Goal: Task Accomplishment & Management: Complete application form

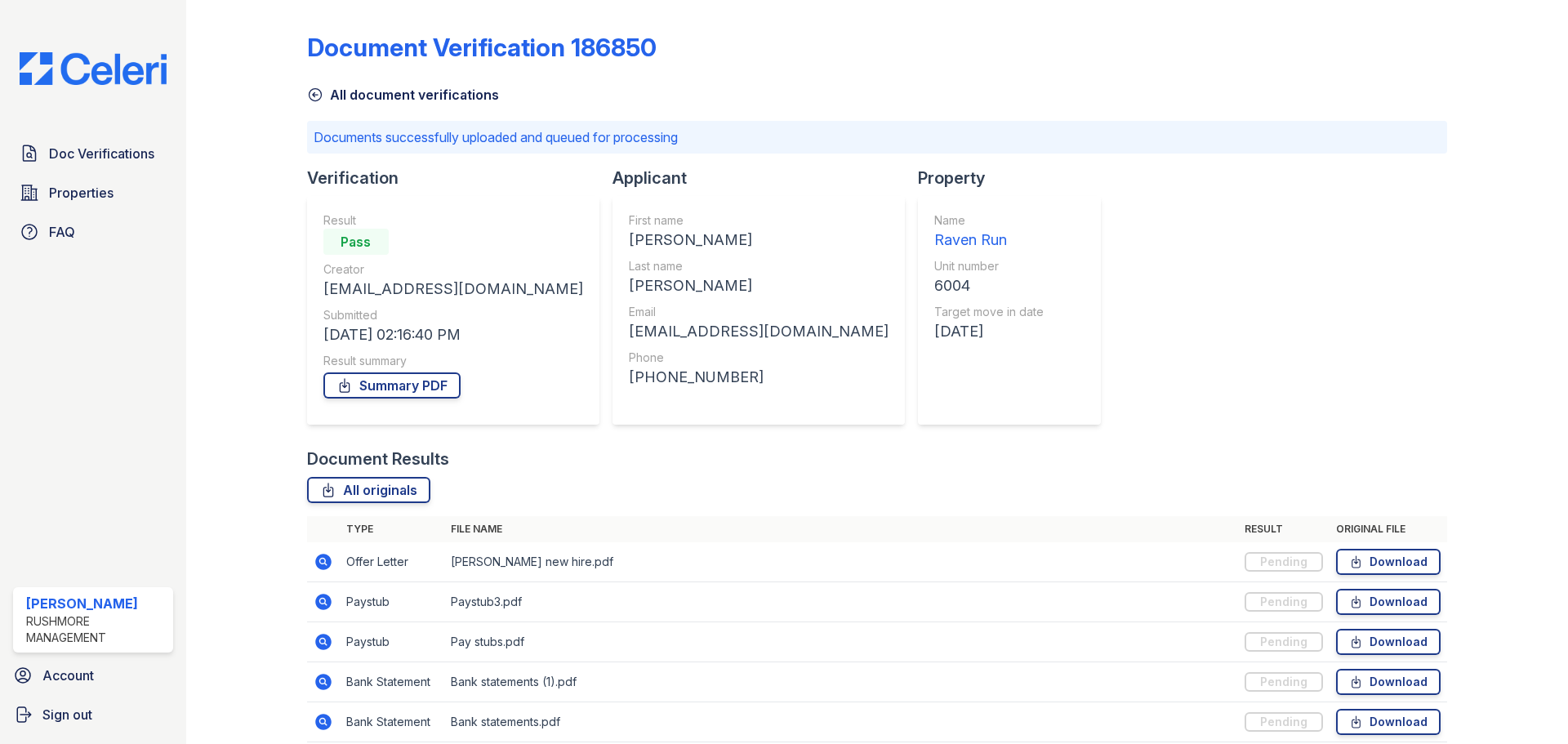
click at [670, 482] on div "All originals" at bounding box center [877, 490] width 1140 height 26
click at [115, 63] on img at bounding box center [93, 68] width 173 height 32
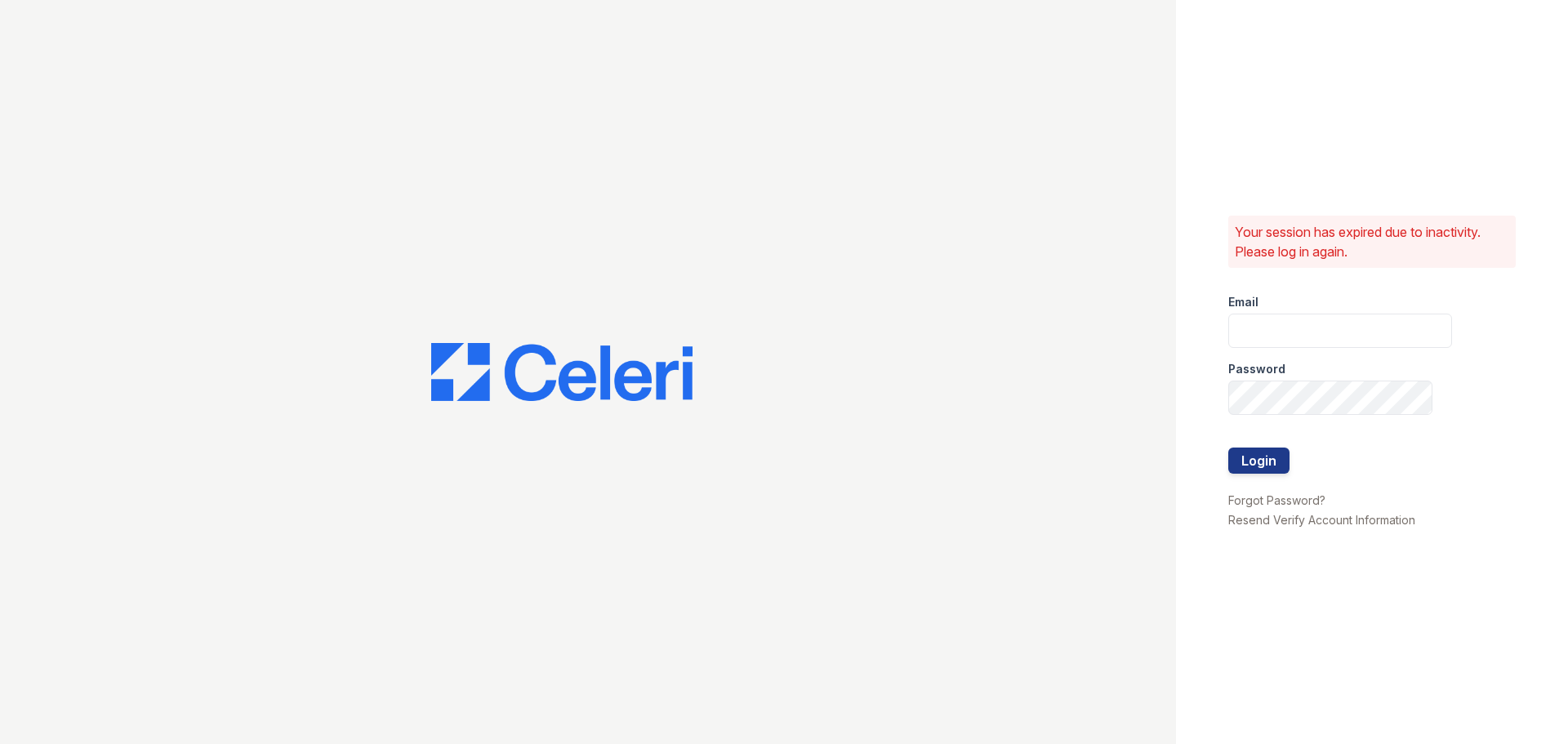
type input "[EMAIL_ADDRESS][DOMAIN_NAME]"
click at [1271, 471] on button "Login" at bounding box center [1258, 460] width 61 height 26
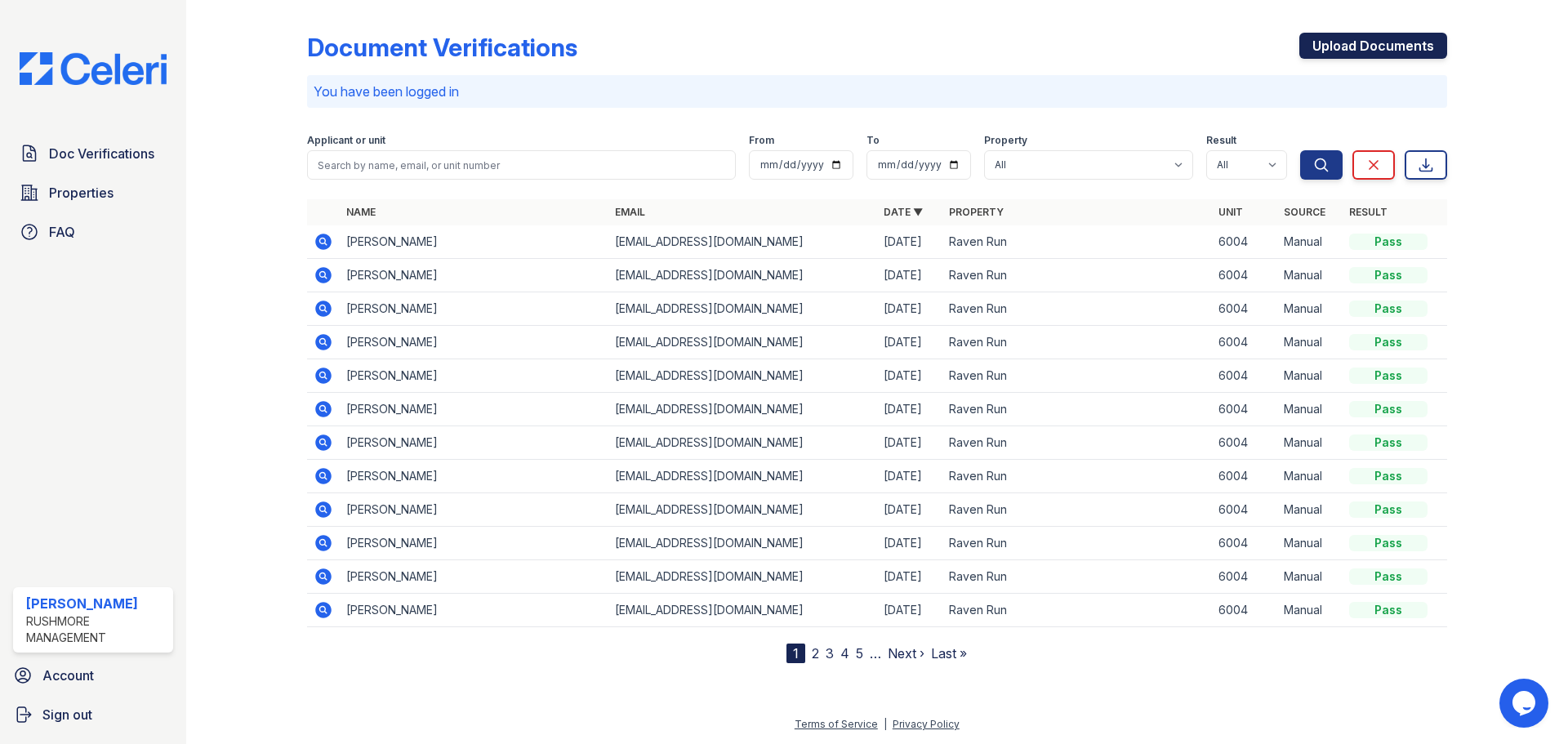
click at [1340, 50] on link "Upload Documents" at bounding box center [1372, 45] width 147 height 26
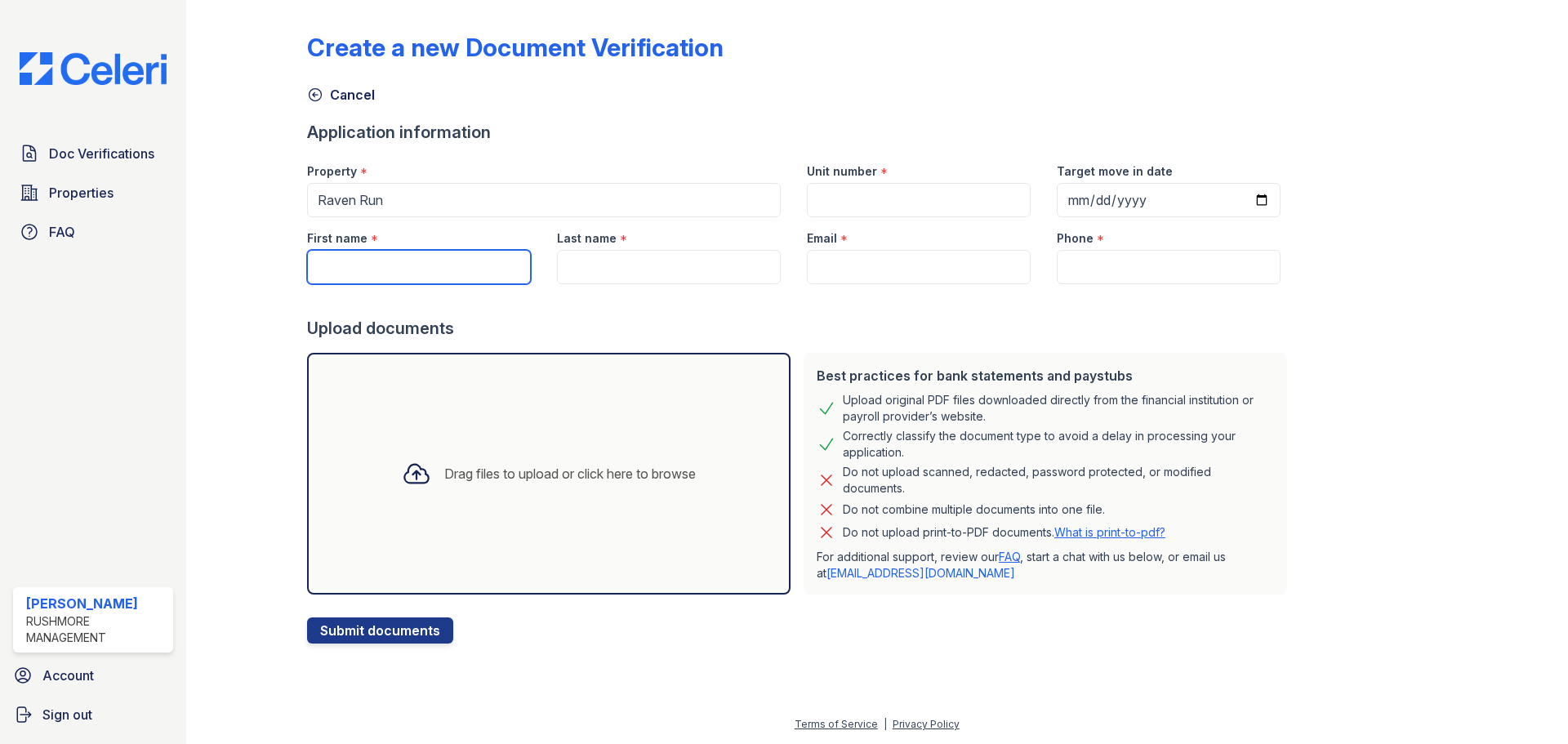
click at [472, 273] on input "First name" at bounding box center [418, 267] width 223 height 34
type input "Alexia"
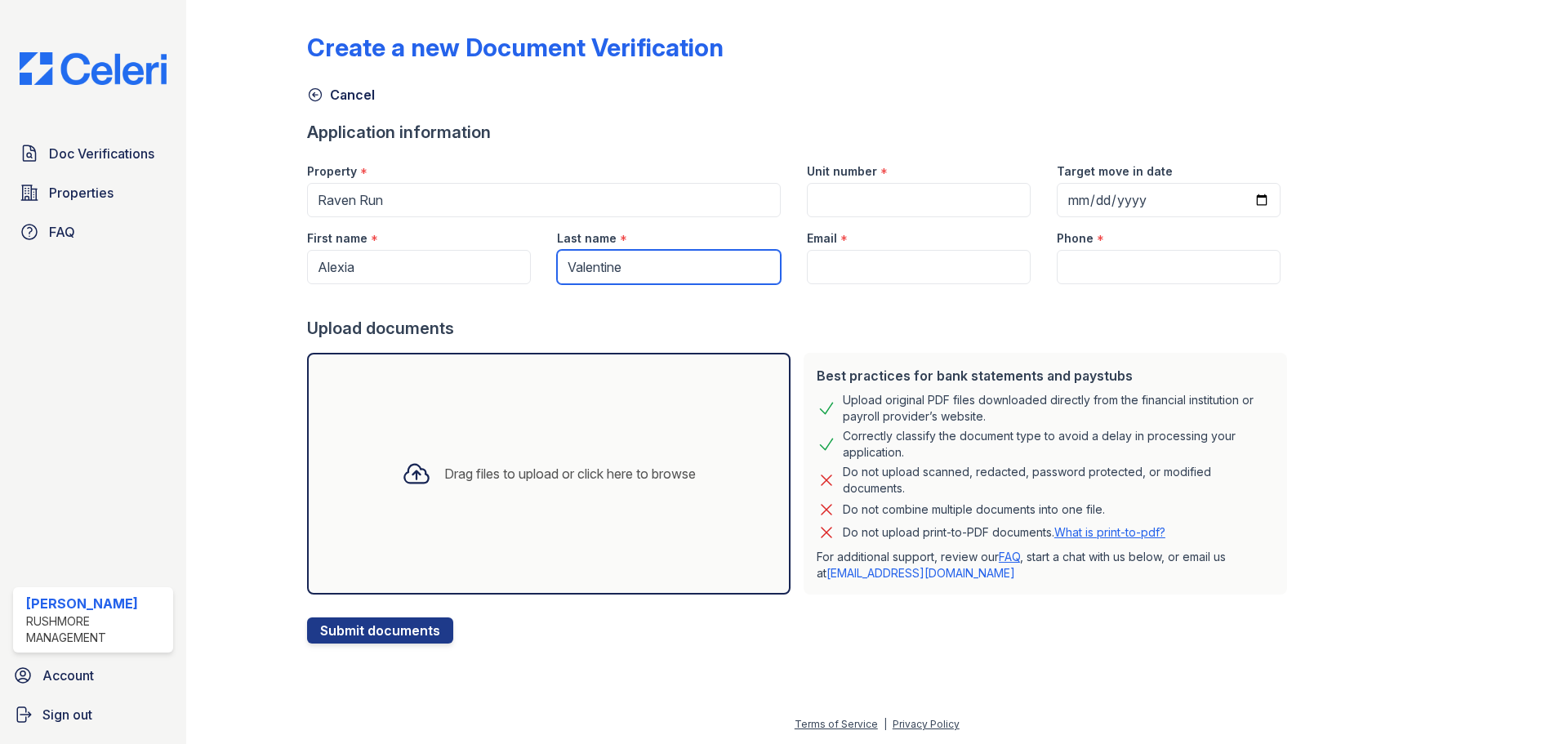
type input "Valentine"
click at [980, 214] on input "Unit number" at bounding box center [917, 199] width 223 height 34
type input "6004"
click at [1076, 207] on input "Target move in date" at bounding box center [1168, 199] width 223 height 34
click at [964, 331] on div "Upload documents" at bounding box center [800, 328] width 986 height 23
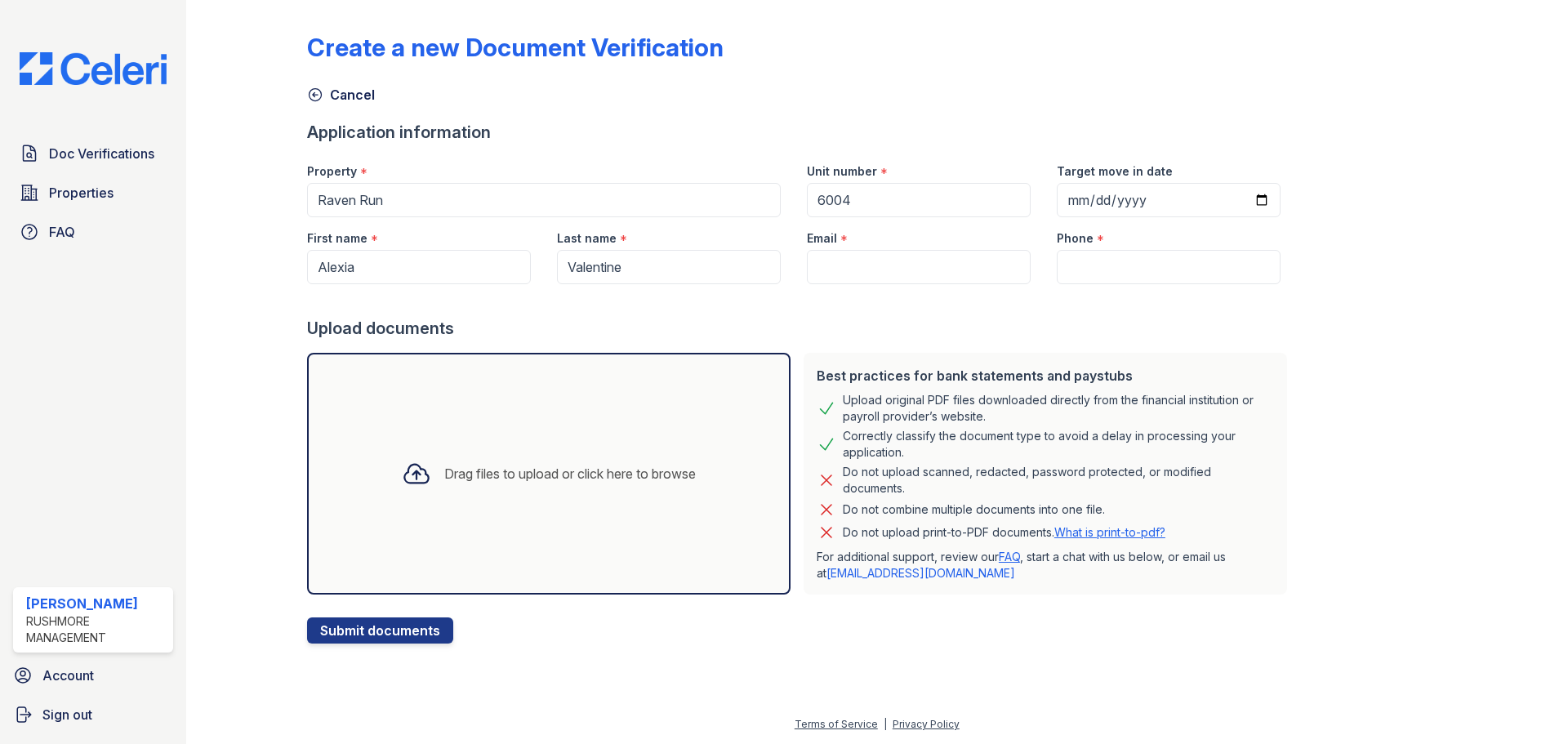
drag, startPoint x: 912, startPoint y: 235, endPoint x: 917, endPoint y: 245, distance: 11.2
click at [913, 236] on div "Email *" at bounding box center [917, 233] width 223 height 32
click at [917, 259] on input "Email" at bounding box center [917, 267] width 223 height 34
type input "[EMAIL_ADDRESS][DOMAIN_NAME]"
type input "2409686293"
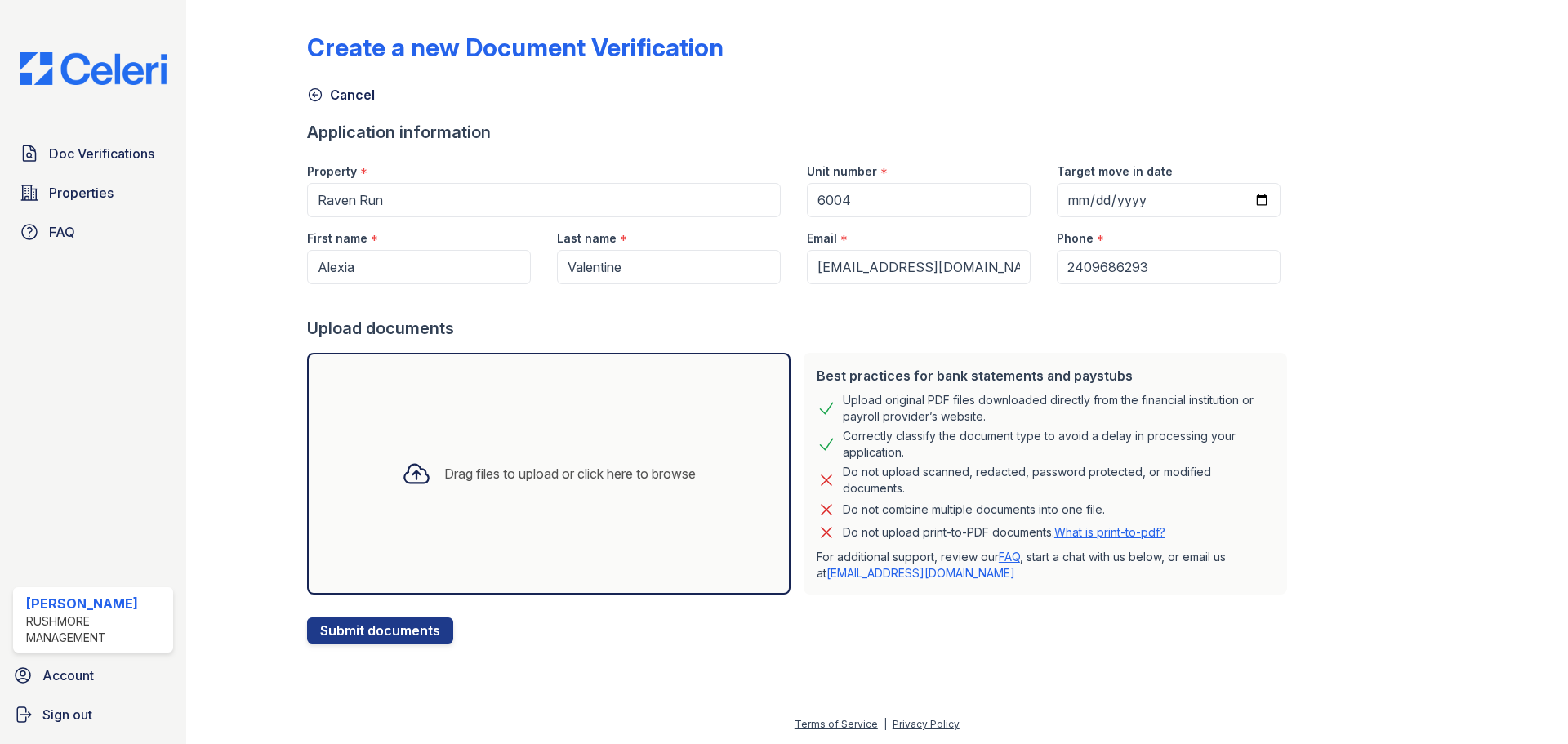
click at [481, 539] on div "Drag files to upload or click here to browse" at bounding box center [549, 473] width 484 height 242
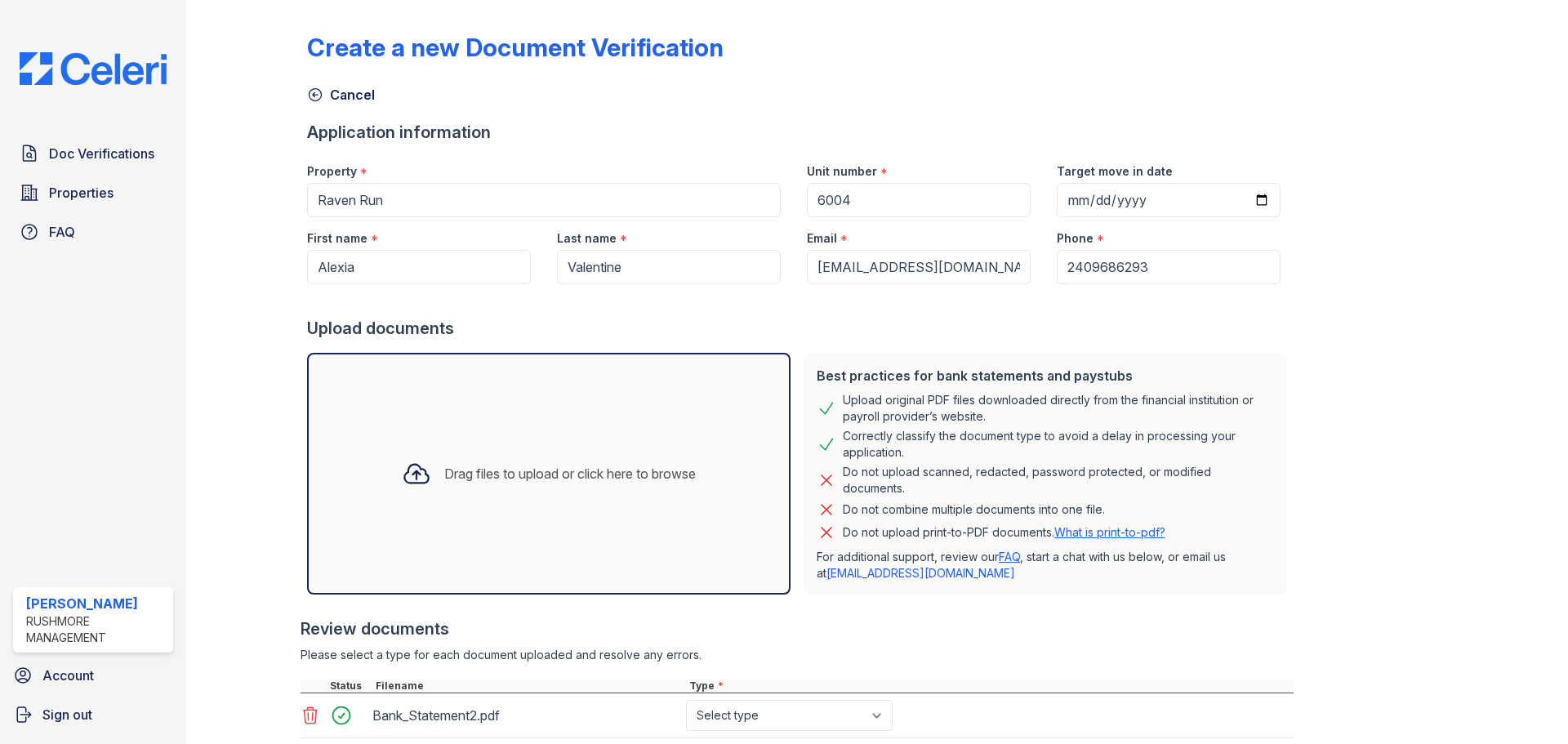
scroll to position [154, 0]
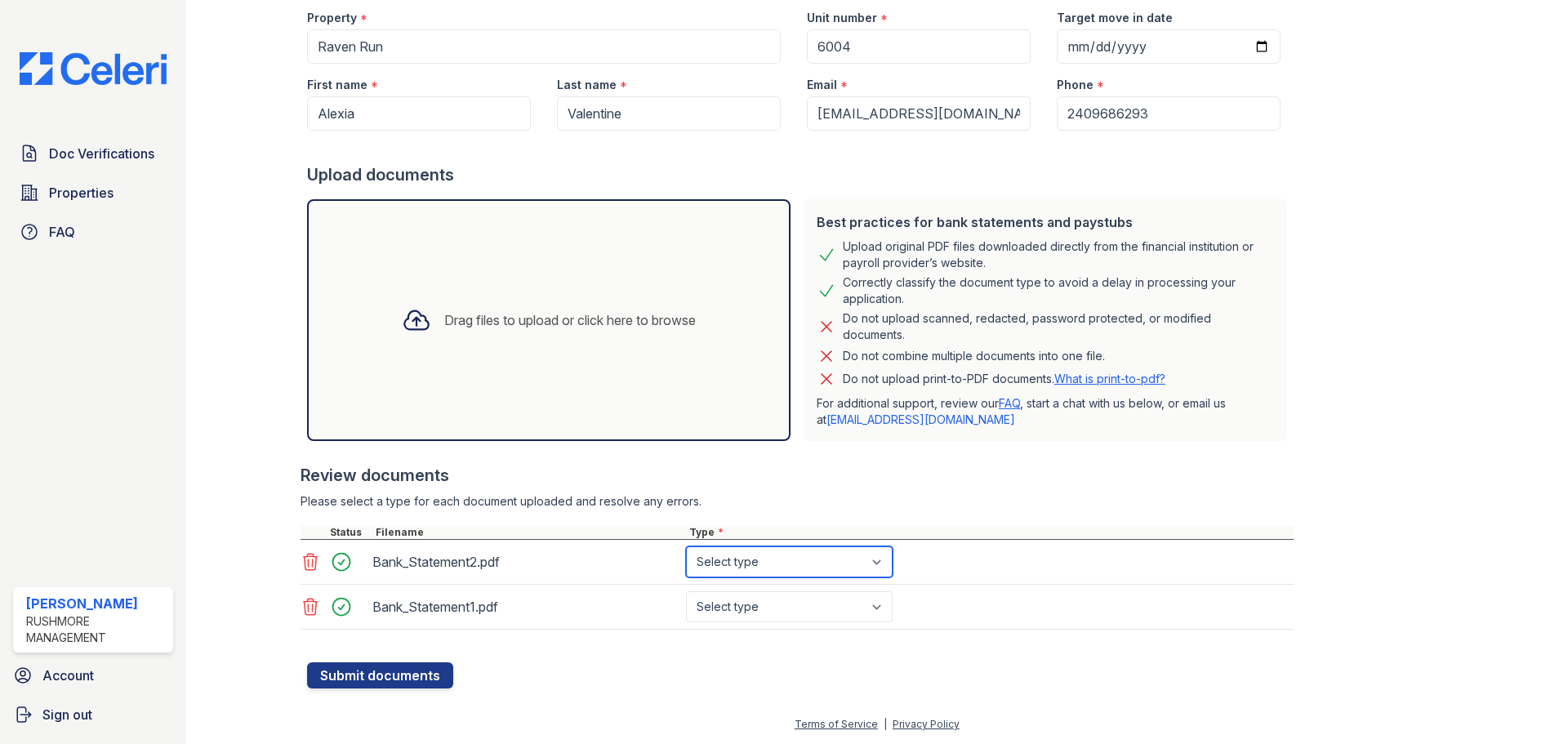
click at [792, 568] on select "Select type Paystub Bank Statement Offer Letter Tax Documents Benefit Award Let…" at bounding box center [789, 561] width 207 height 31
select select "bank_statement"
click at [686, 546] on select "Select type Paystub Bank Statement Offer Letter Tax Documents Benefit Award Let…" at bounding box center [789, 561] width 207 height 31
click at [782, 604] on select "Select type Paystub Bank Statement Offer Letter Tax Documents Benefit Award Let…" at bounding box center [789, 606] width 207 height 31
select select "bank_statement"
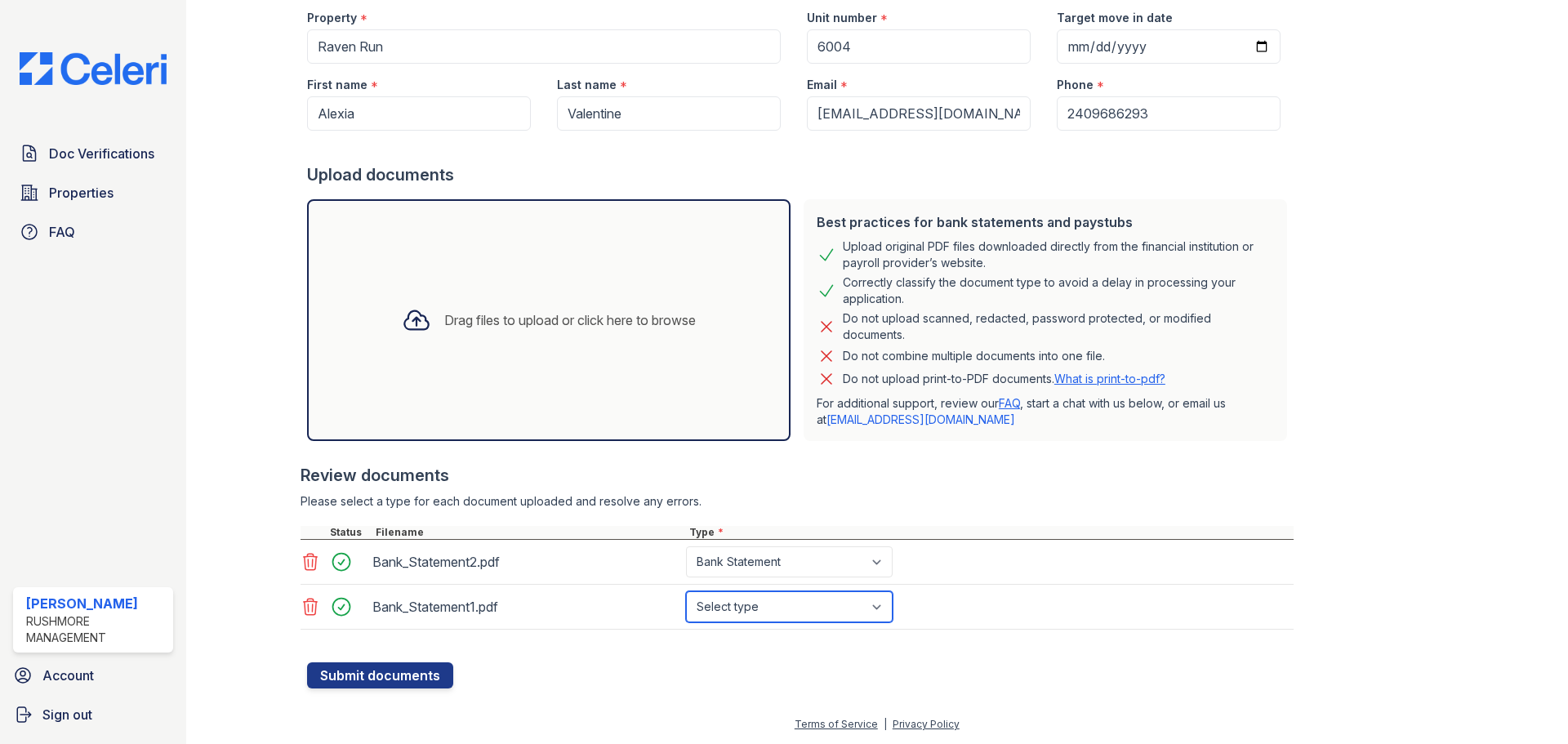
click at [686, 591] on select "Select type Paystub Bank Statement Offer Letter Tax Documents Benefit Award Let…" at bounding box center [789, 606] width 207 height 31
click at [523, 265] on div "Drag files to upload or click here to browse" at bounding box center [549, 320] width 484 height 242
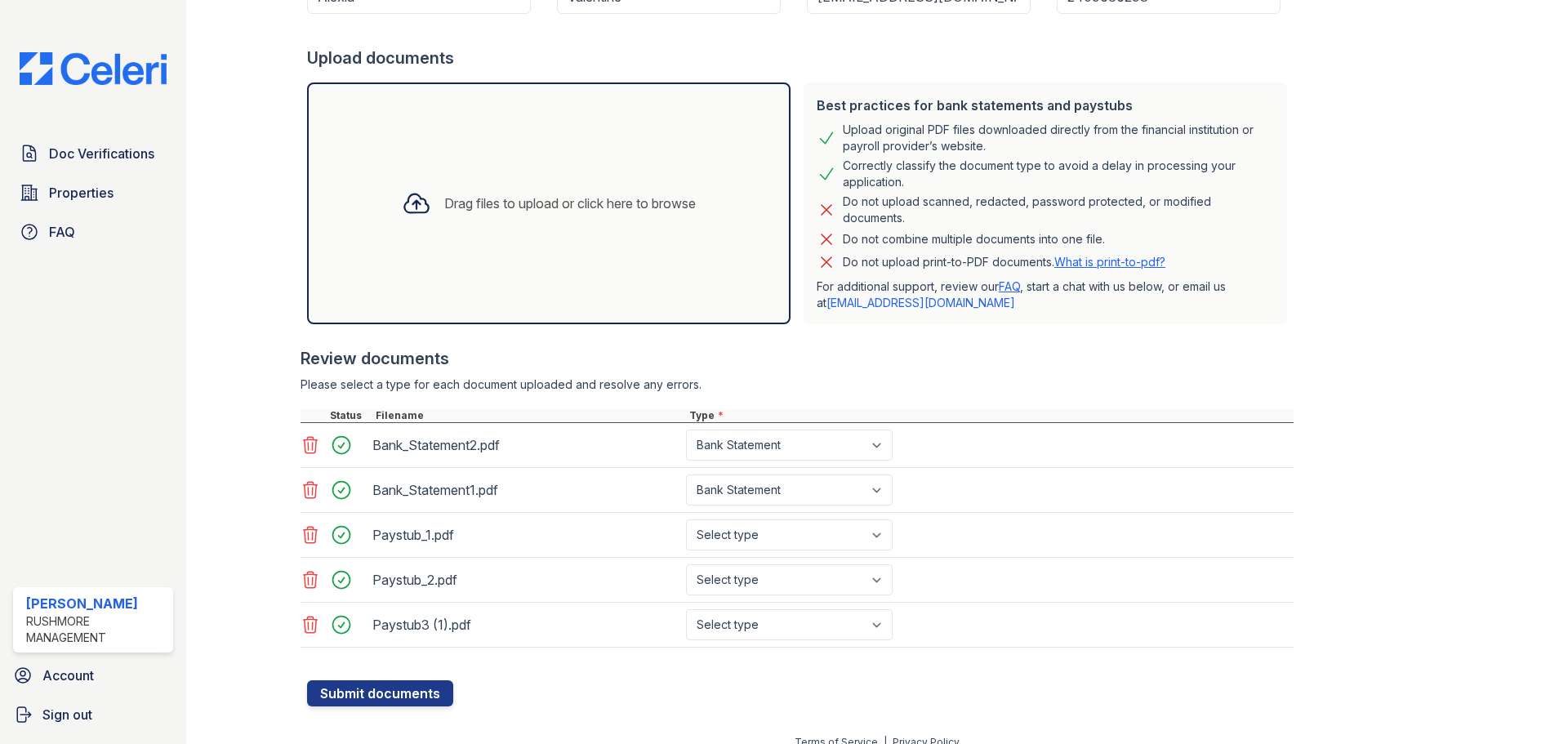
scroll to position [273, 0]
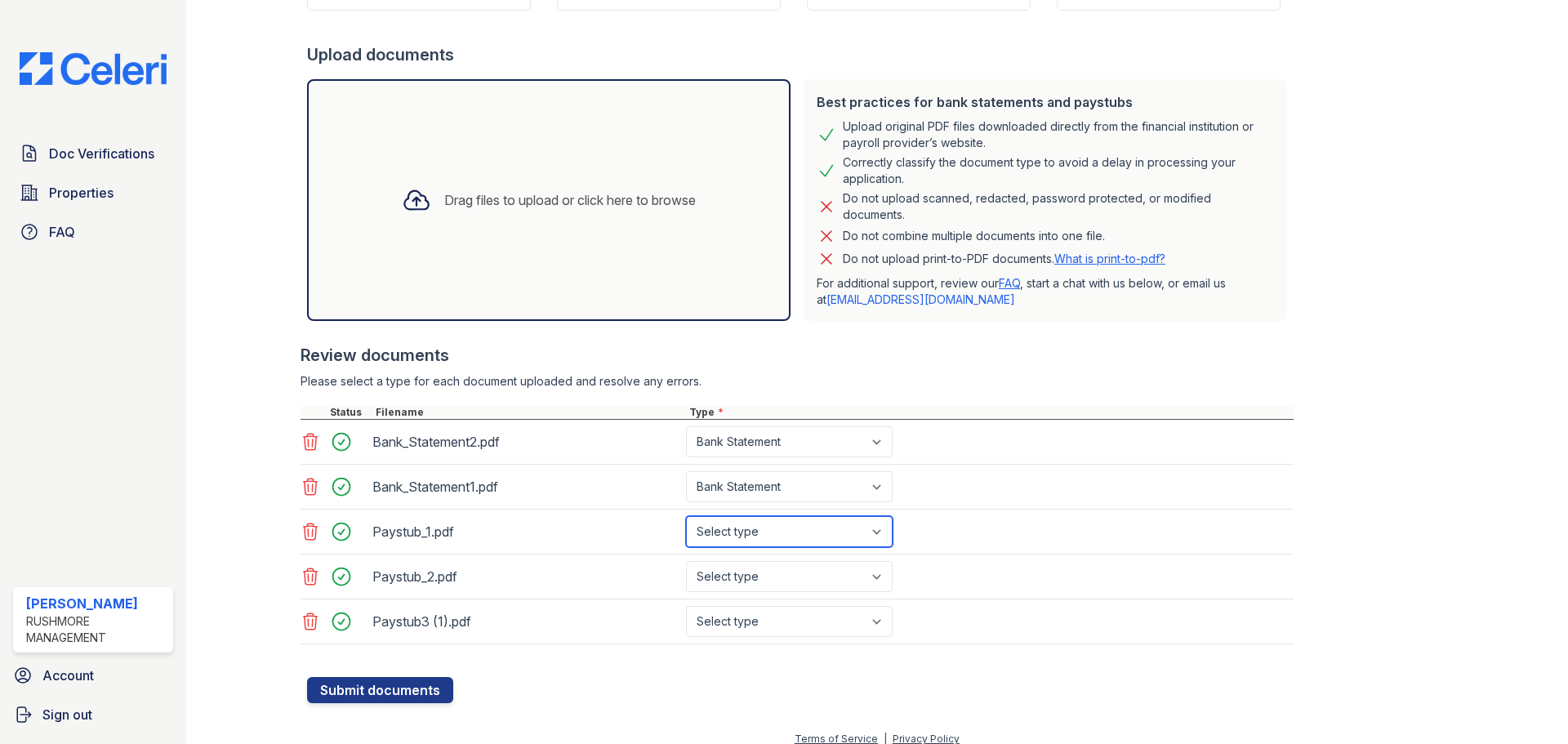
click at [754, 539] on select "Select type Paystub Bank Statement Offer Letter Tax Documents Benefit Award Let…" at bounding box center [789, 531] width 207 height 31
select select "paystub"
click at [686, 516] on select "Select type Paystub Bank Statement Offer Letter Tax Documents Benefit Award Let…" at bounding box center [789, 531] width 207 height 31
click at [769, 572] on select "Select type Paystub Bank Statement Offer Letter Tax Documents Benefit Award Let…" at bounding box center [789, 575] width 207 height 31
select select "paystub"
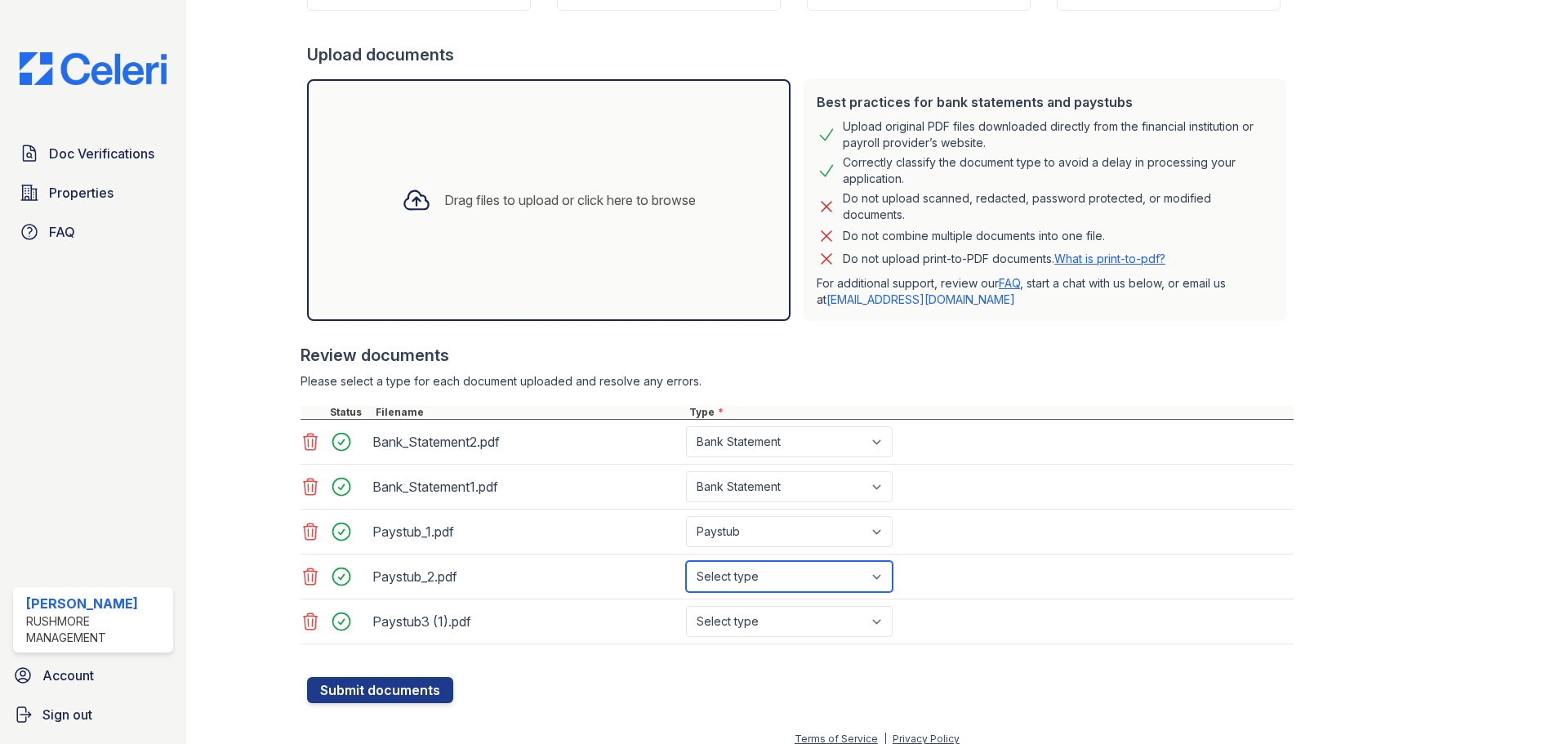
click at [686, 561] on select "Select type Paystub Bank Statement Offer Letter Tax Documents Benefit Award Let…" at bounding box center [789, 575] width 207 height 31
click at [781, 622] on select "Select type Paystub Bank Statement Offer Letter Tax Documents Benefit Award Let…" at bounding box center [789, 621] width 207 height 31
select select "paystub"
click at [686, 606] on select "Select type Paystub Bank Statement Offer Letter Tax Documents Benefit Award Let…" at bounding box center [789, 621] width 207 height 31
click at [408, 686] on button "Submit documents" at bounding box center [380, 689] width 146 height 26
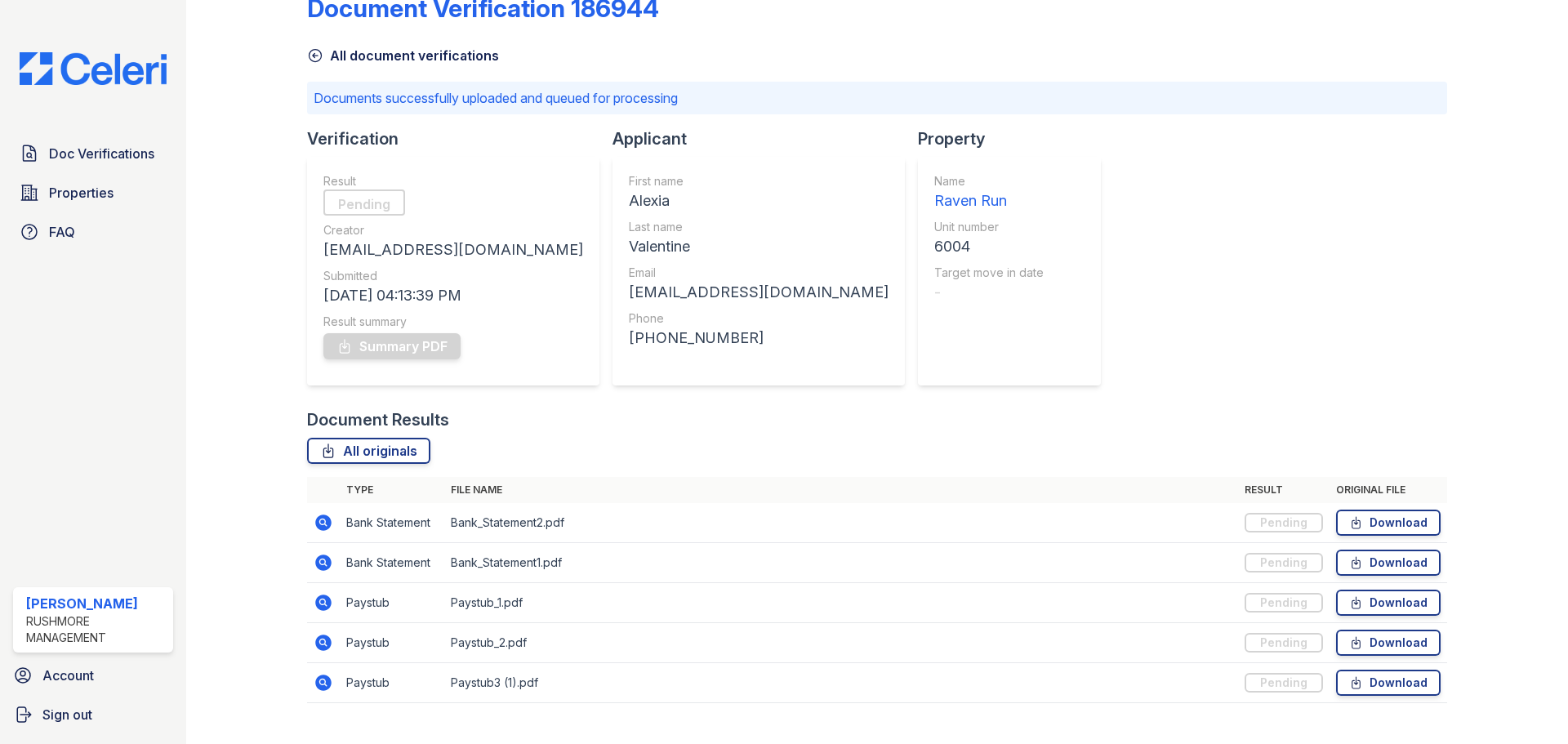
scroll to position [70, 0]
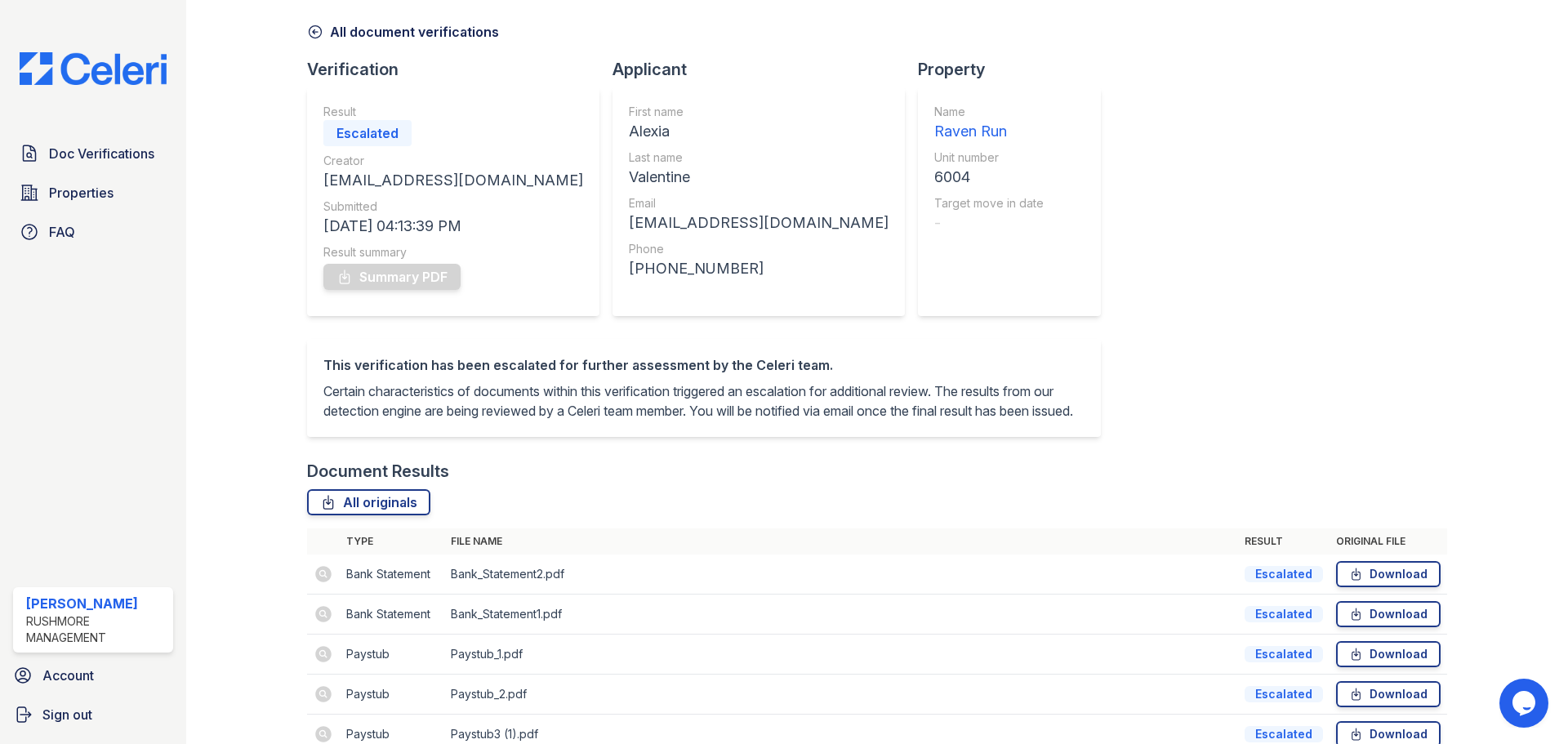
scroll to position [165, 0]
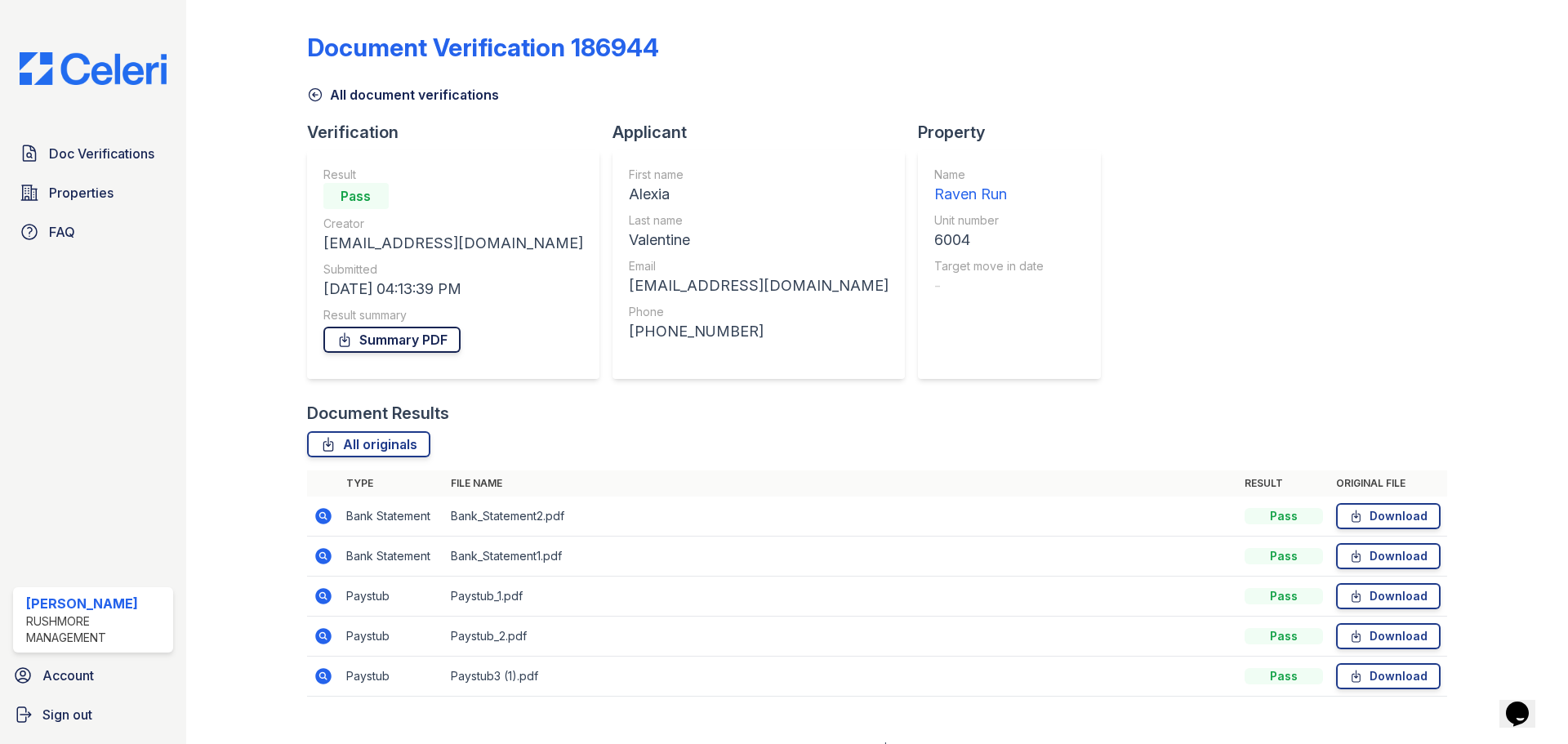
click at [415, 340] on link "Summary PDF" at bounding box center [392, 339] width 137 height 26
